Goal: Task Accomplishment & Management: Use online tool/utility

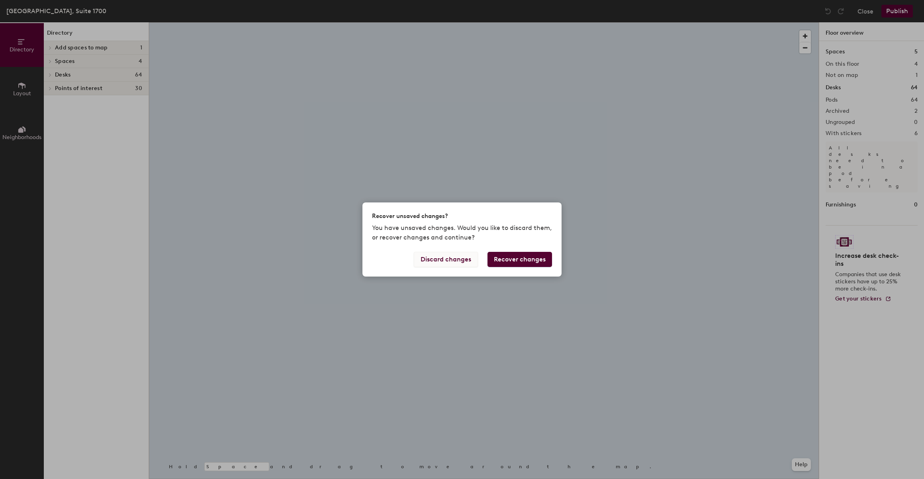
click at [457, 259] on button "Discard changes" at bounding box center [446, 259] width 64 height 15
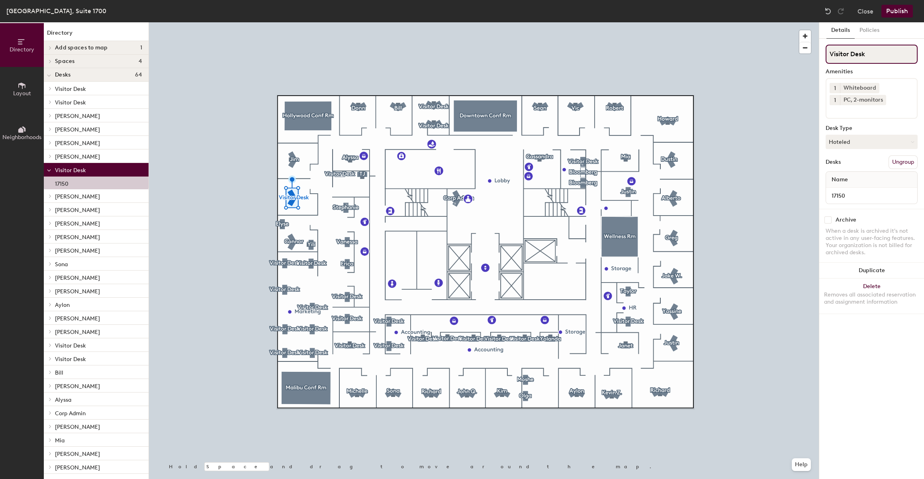
click at [881, 58] on input "Visitor Desk" at bounding box center [871, 54] width 92 height 19
click at [786, 46] on div "Directory Layout Neighborhoods Directory Add spaces to map 1 Marketing Spaces […" at bounding box center [462, 250] width 924 height 456
type input "TJ"
click at [908, 14] on button "Publish" at bounding box center [896, 11] width 31 height 13
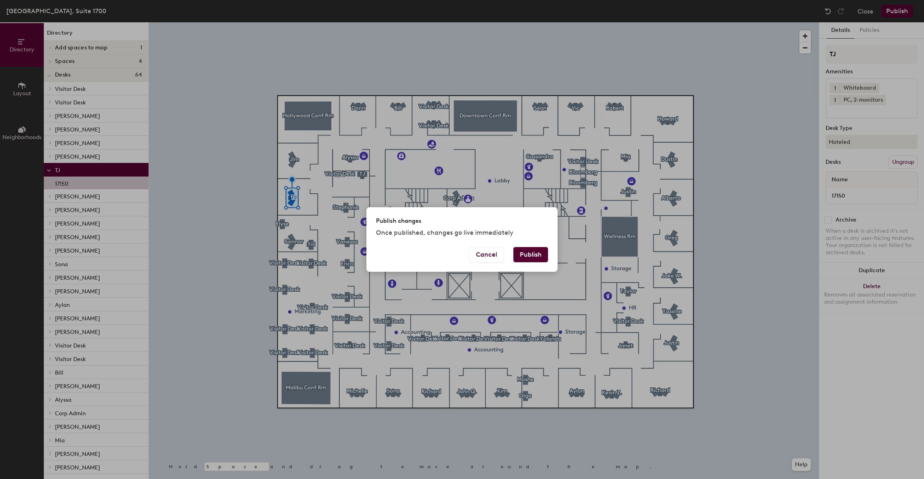
click at [534, 256] on button "Publish" at bounding box center [530, 254] width 35 height 15
